Goal: Transaction & Acquisition: Download file/media

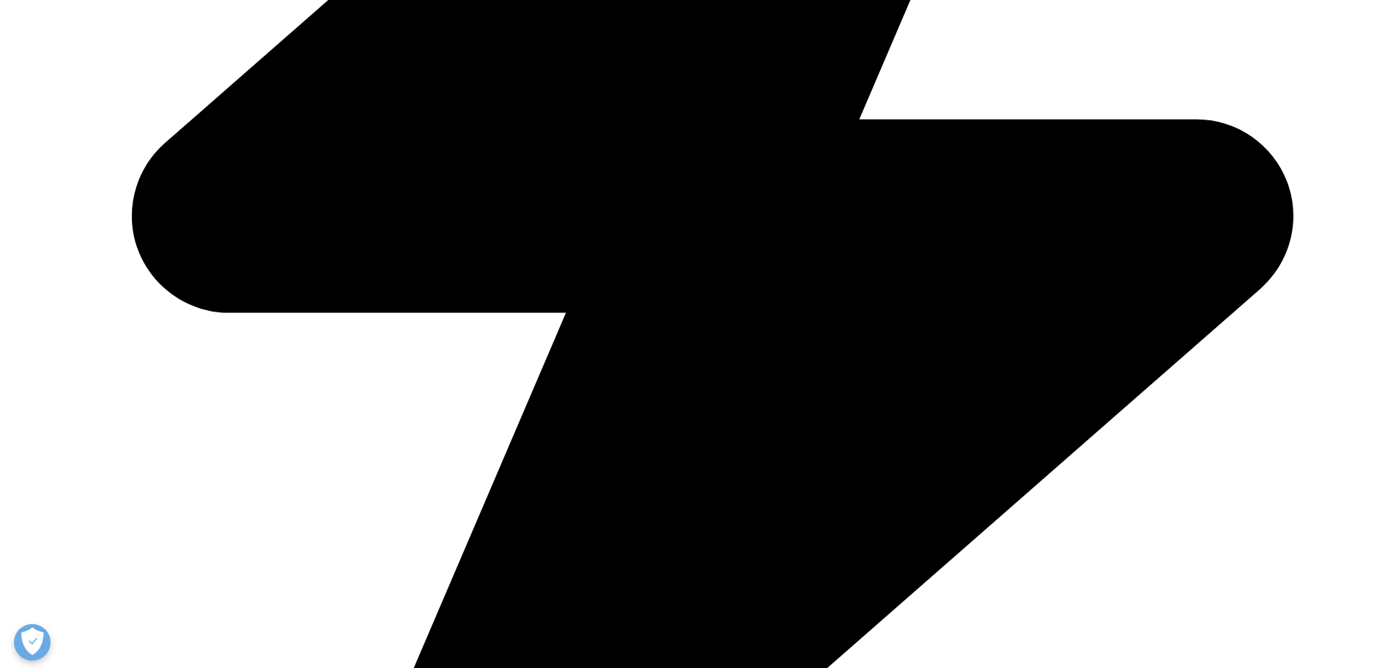
scroll to position [1319, 0]
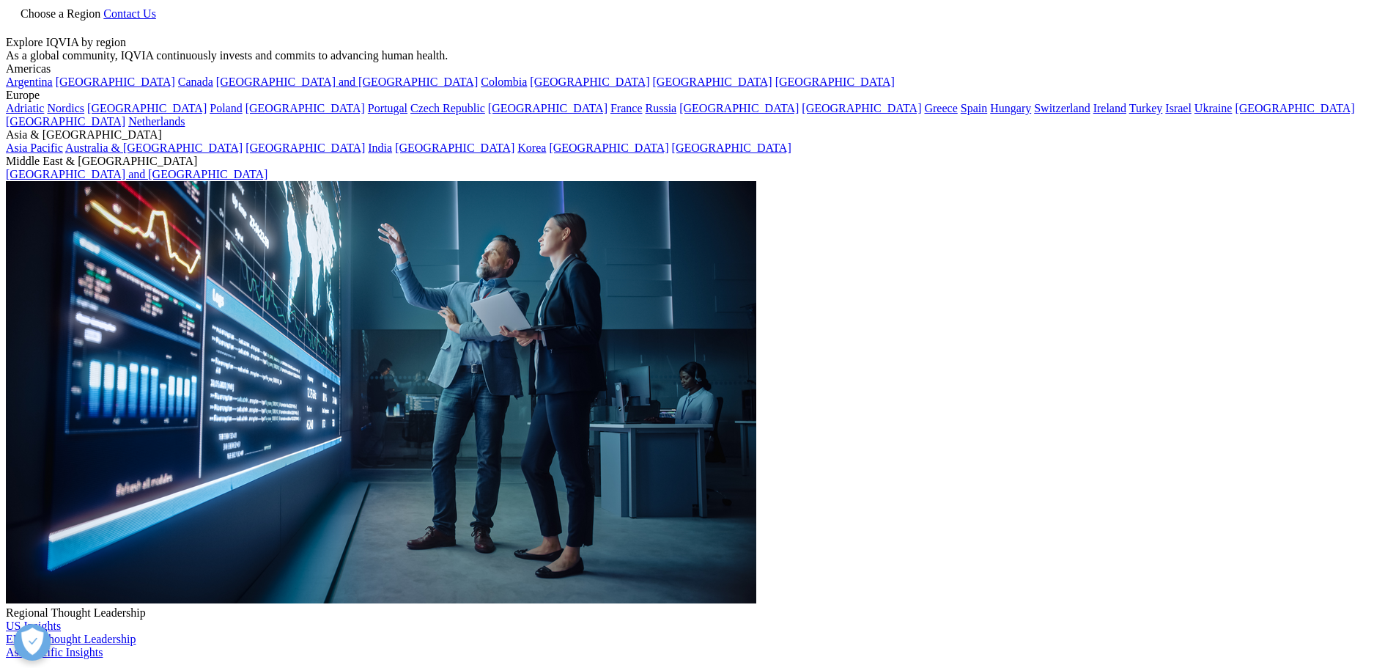
scroll to position [810, 865]
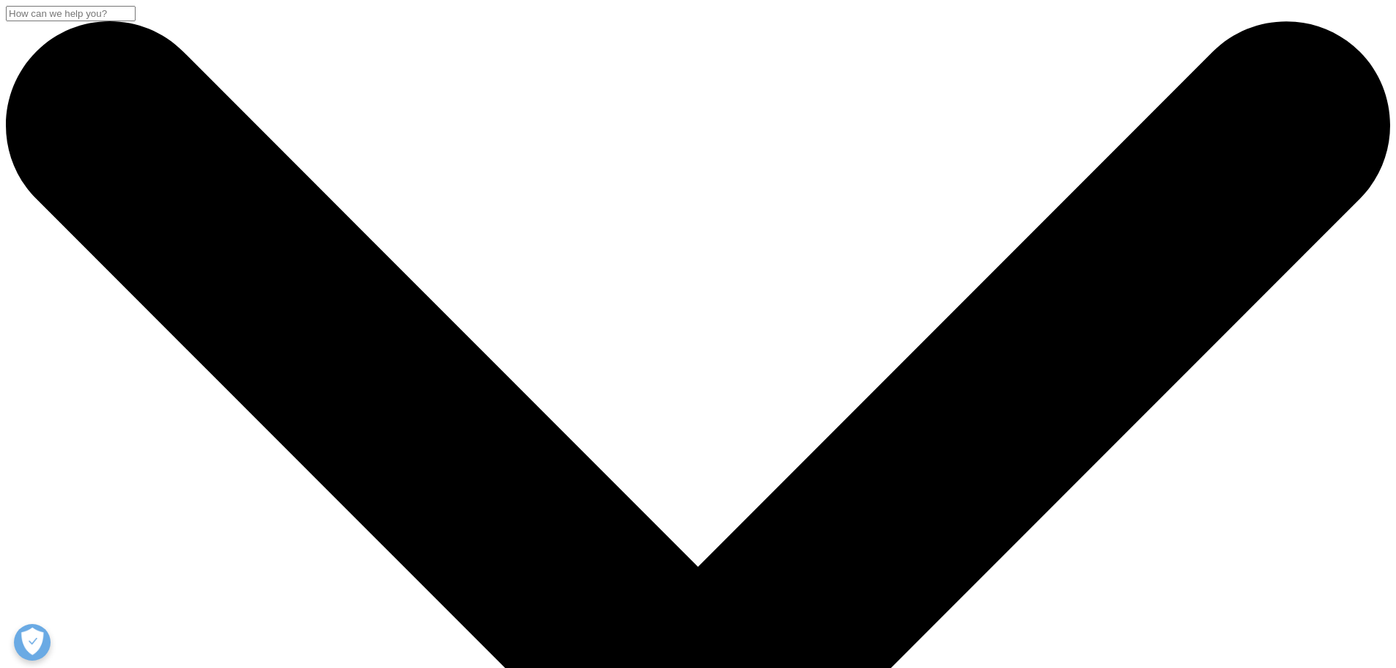
drag, startPoint x: 250, startPoint y: 189, endPoint x: 591, endPoint y: 254, distance: 346.9
copy div "The Global Use of Medicines 2024"
drag, startPoint x: 715, startPoint y: 610, endPoint x: 648, endPoint y: 495, distance: 132.3
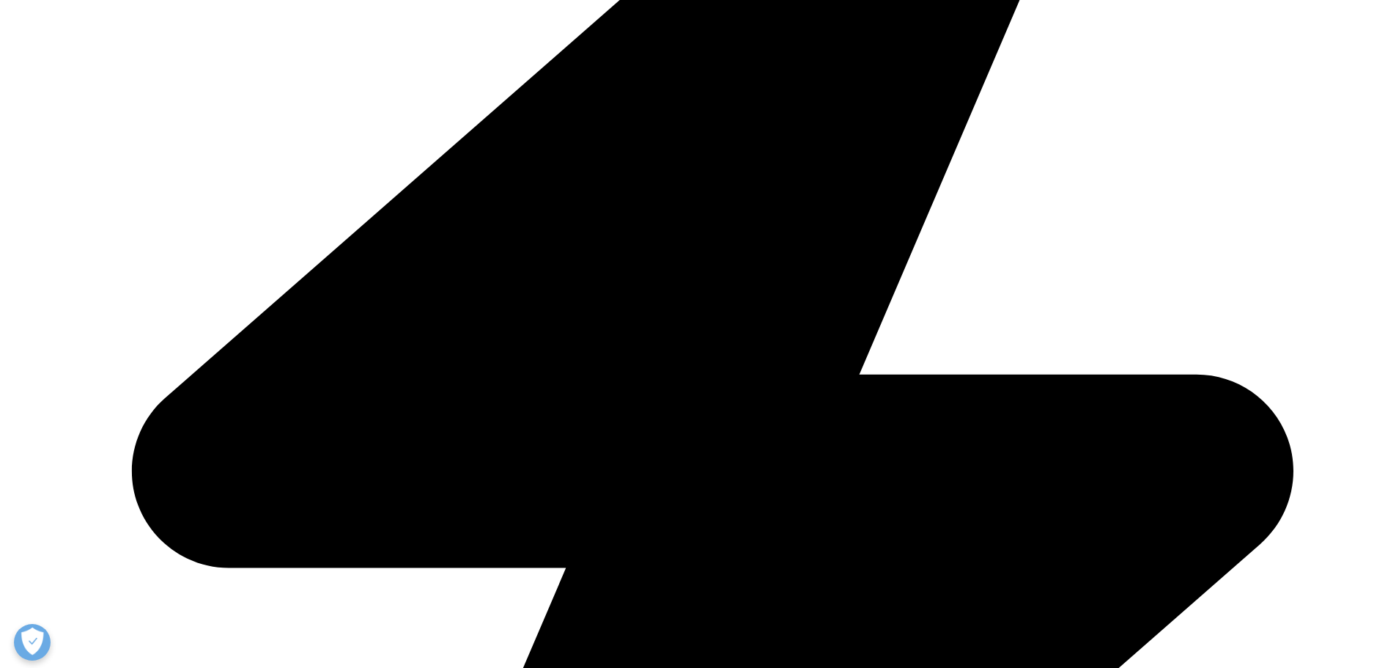
scroll to position [586, 0]
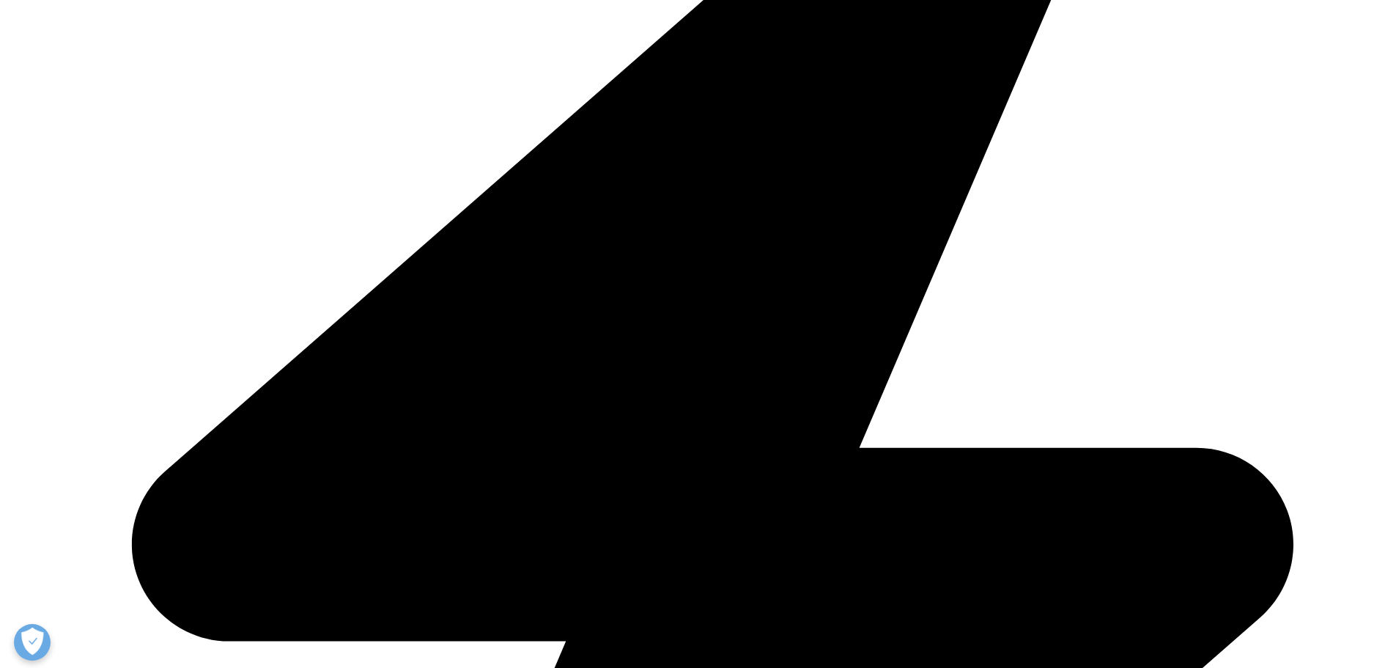
type input "joao"
type input "hott"
type input "joao.hott@vglfa.com.br"
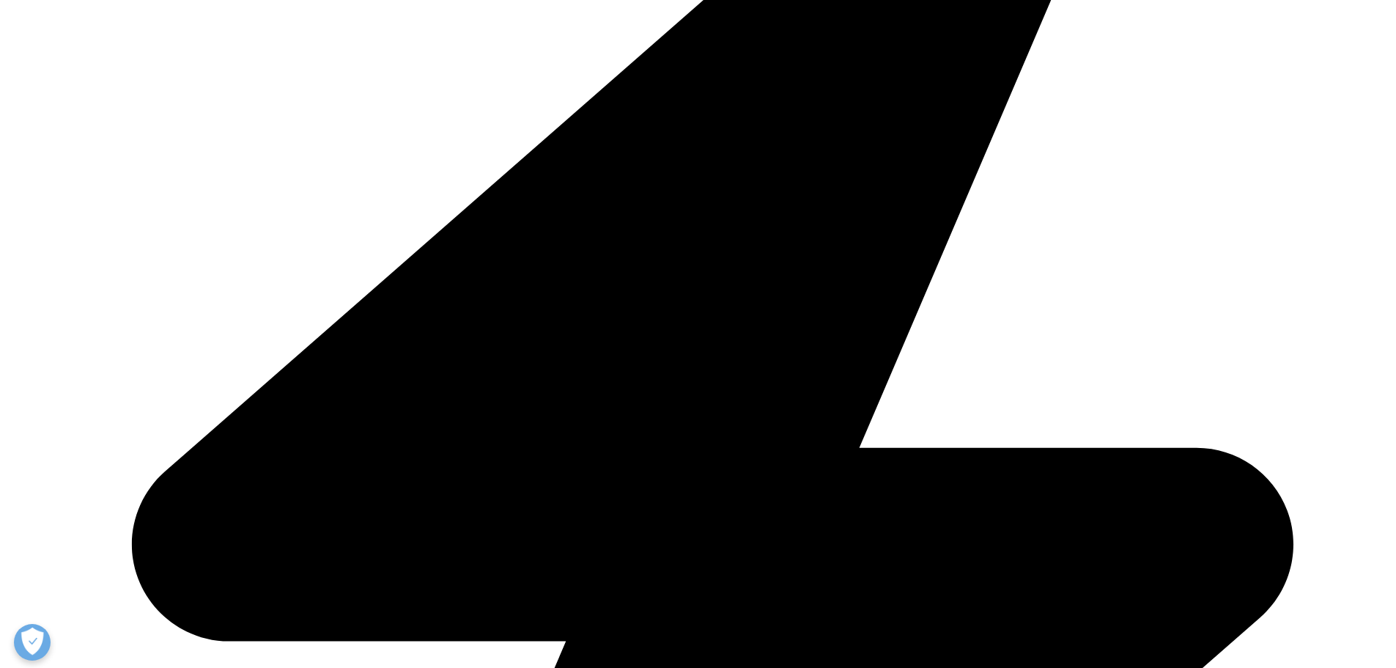
scroll to position [0, 0]
type input "analyst"
type input "vgl"
select select "[GEOGRAPHIC_DATA]"
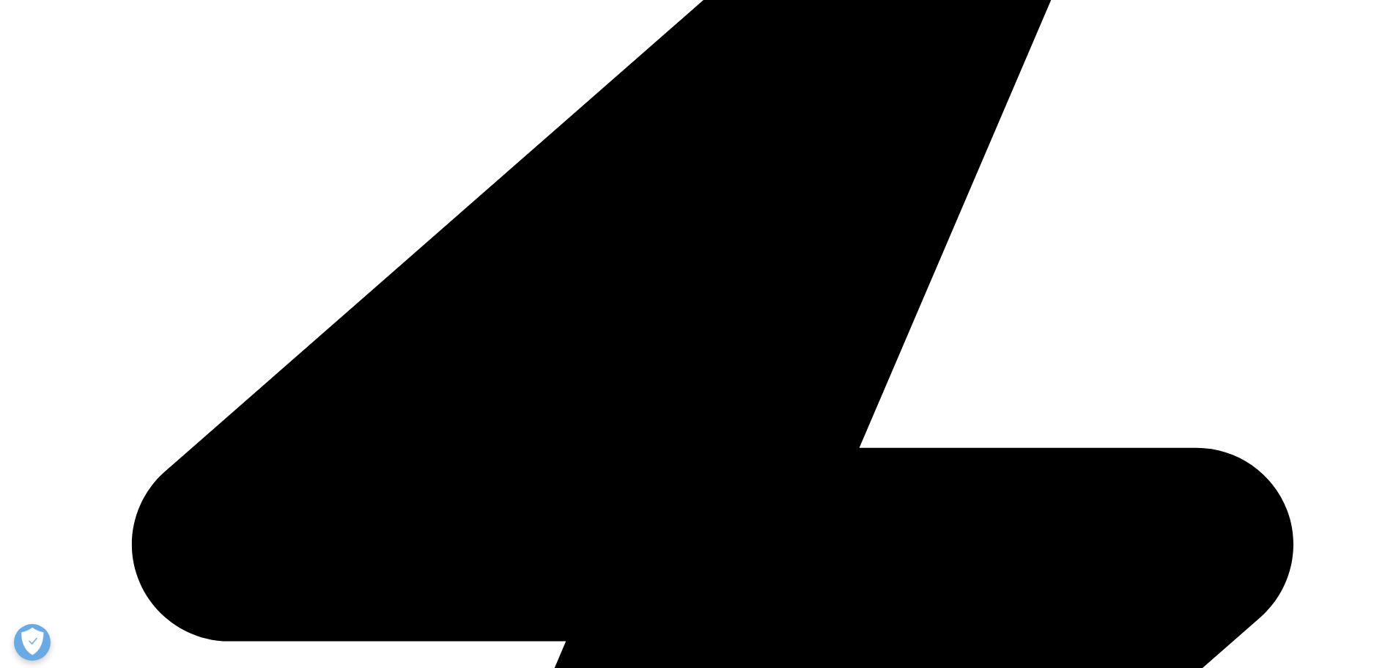
scroll to position [733, 0]
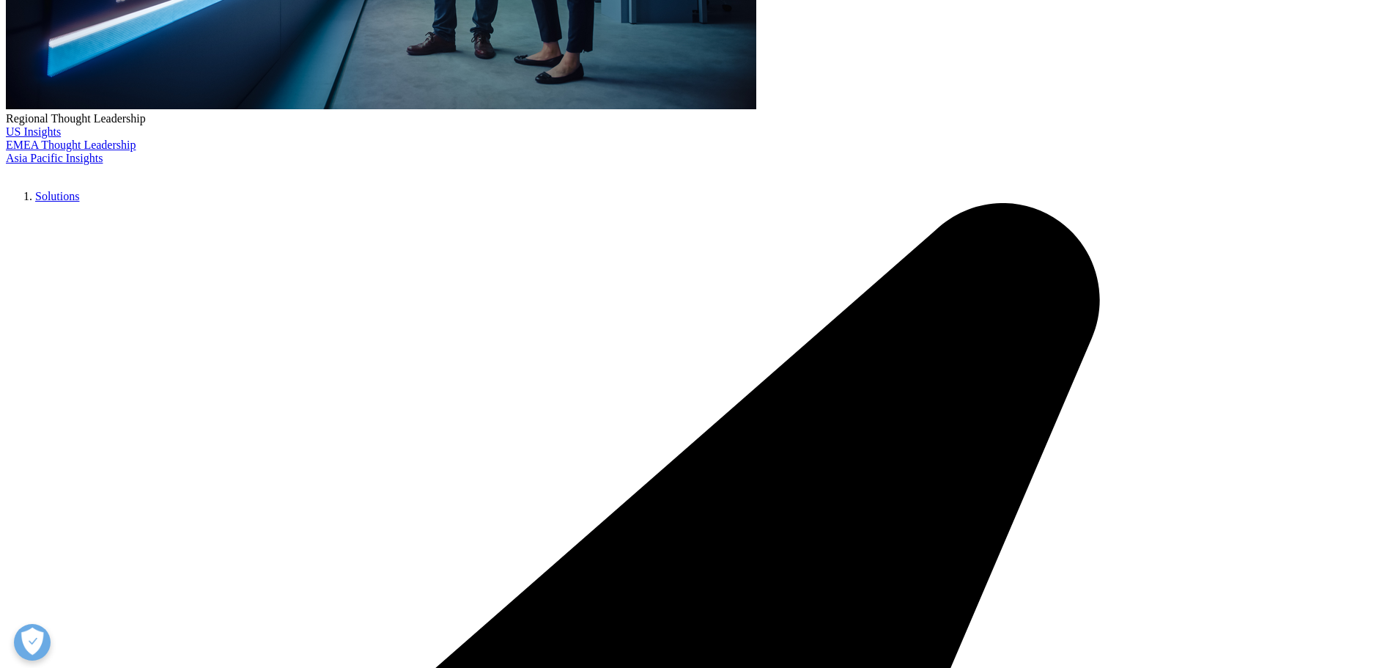
scroll to position [451, 0]
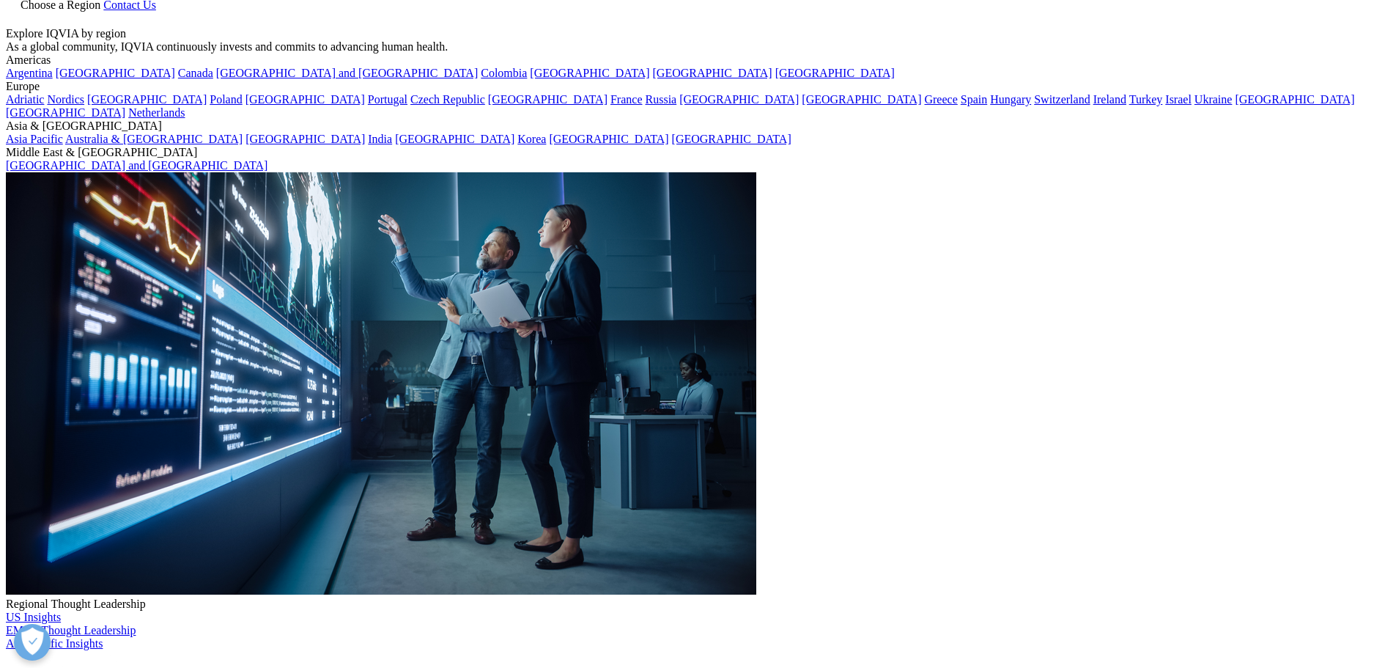
scroll to position [0, 0]
